Goal: Browse casually: Explore the website without a specific task or goal

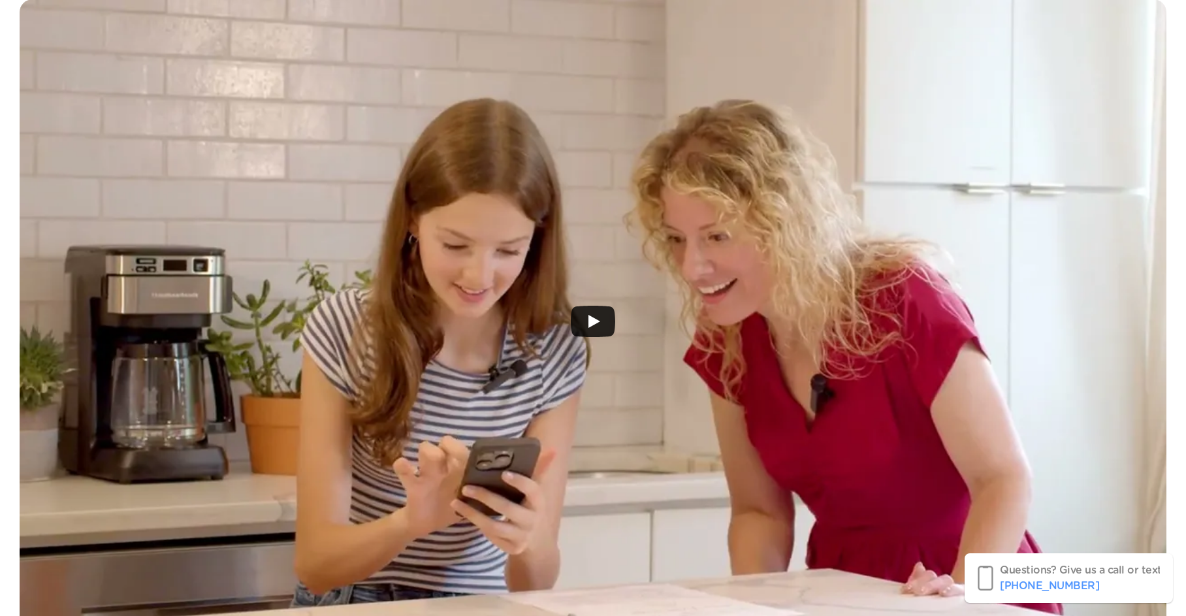
scroll to position [362, 0]
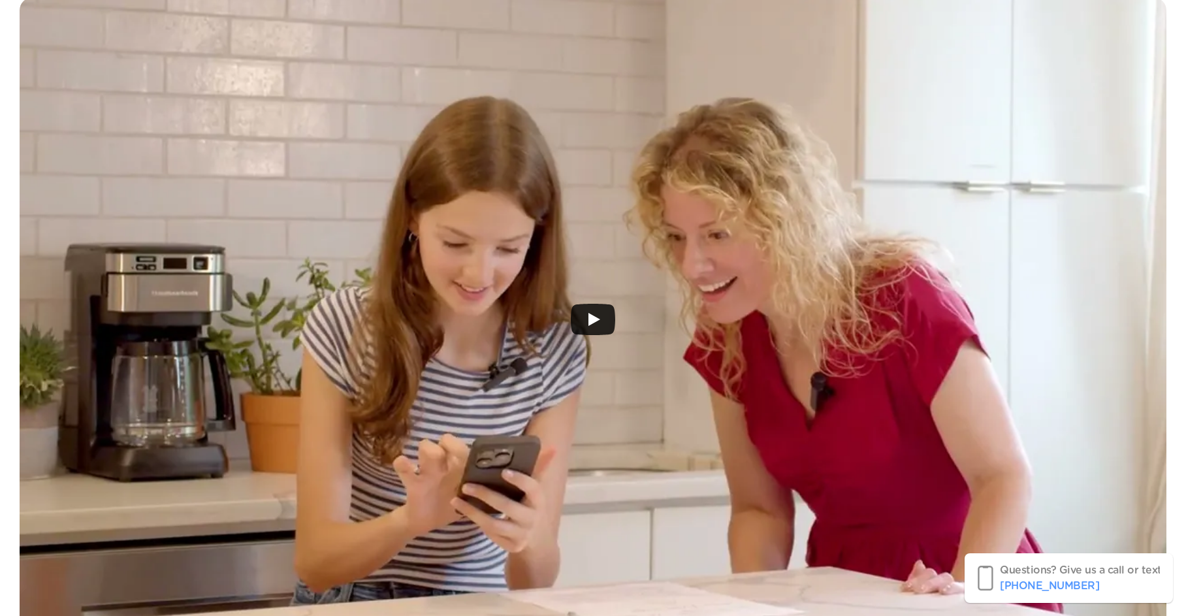
click at [588, 317] on icon "Play" at bounding box center [594, 319] width 12 height 13
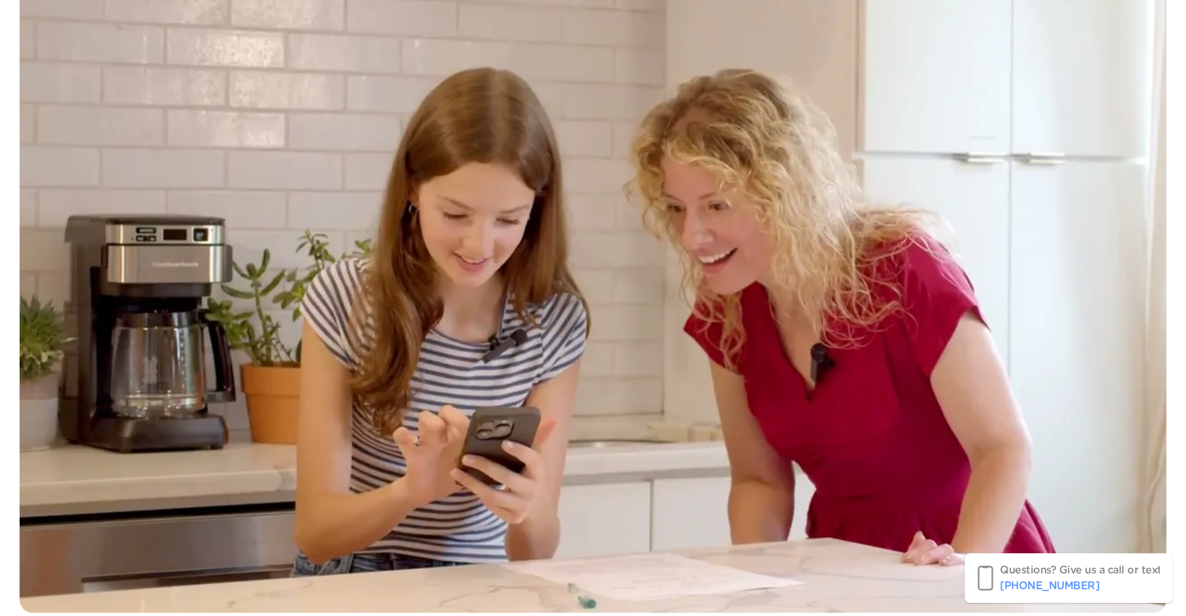
scroll to position [387, 0]
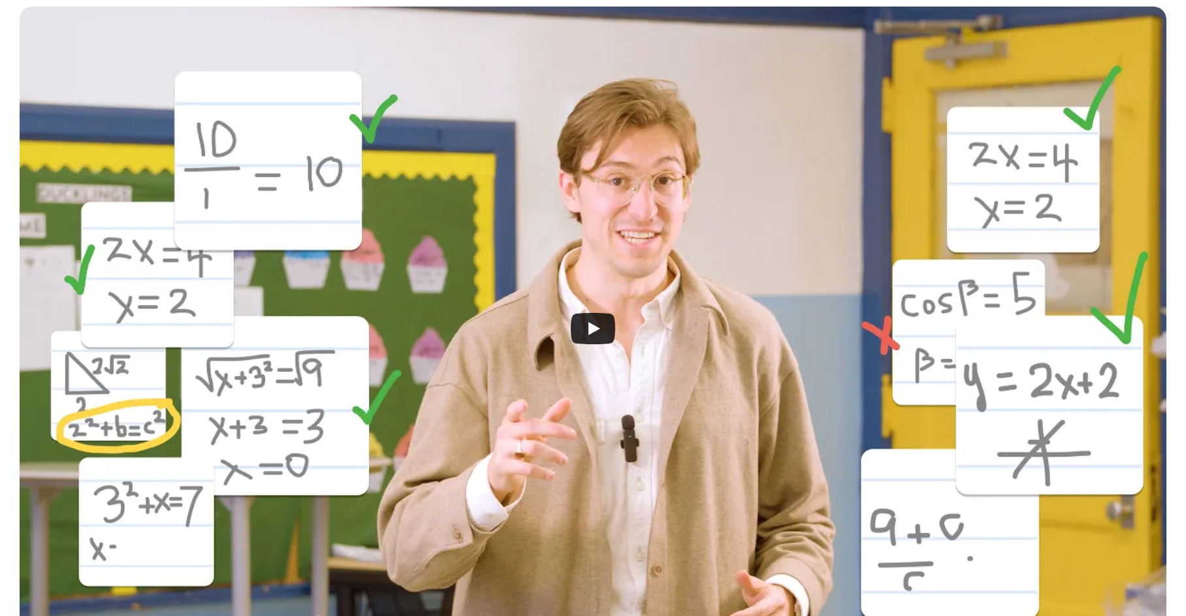
scroll to position [344, 0]
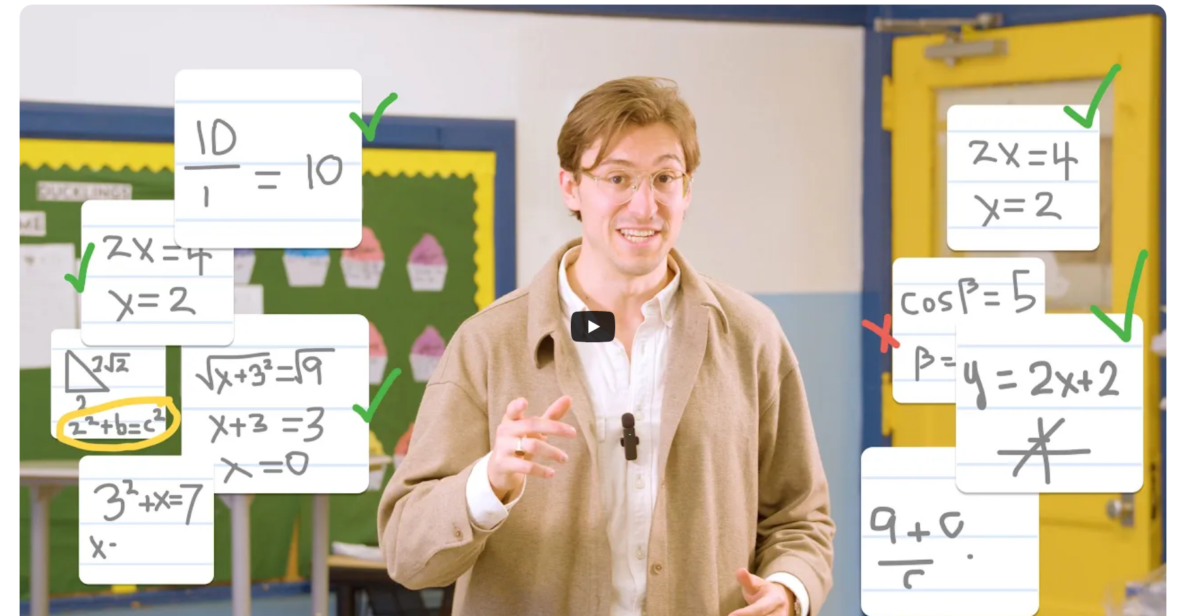
click at [589, 329] on icon "Play" at bounding box center [594, 326] width 12 height 13
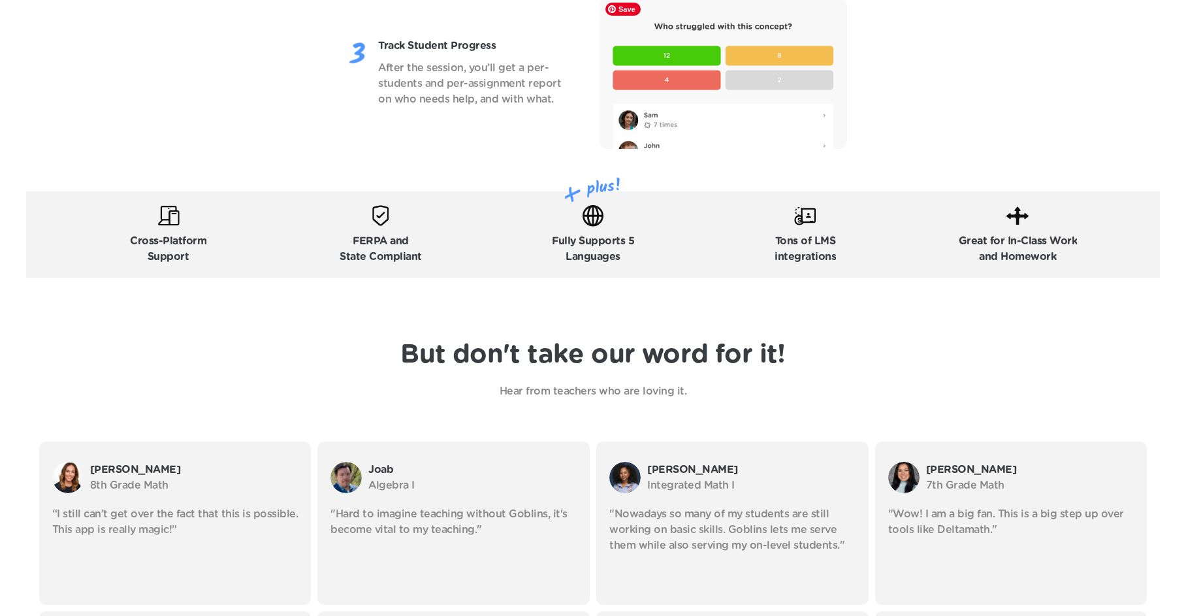
scroll to position [2107, 0]
